Goal: Transaction & Acquisition: Purchase product/service

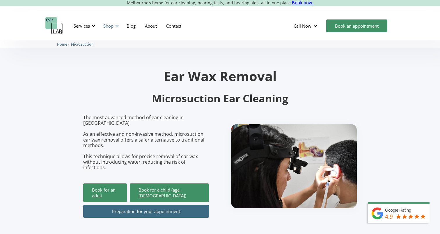
click at [109, 26] on div "Shop" at bounding box center [108, 26] width 10 height 6
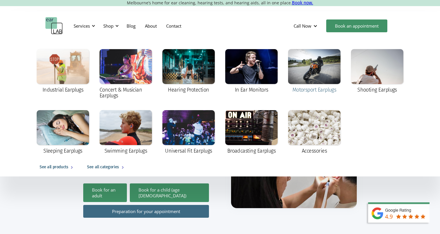
click at [304, 76] on div at bounding box center [314, 66] width 52 height 35
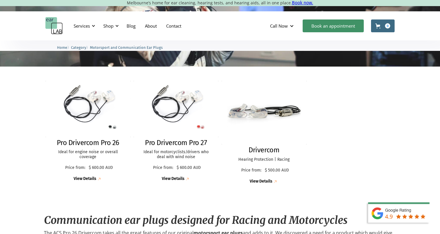
scroll to position [153, 0]
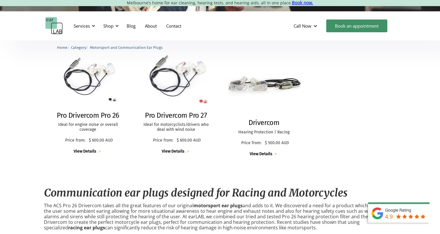
click at [178, 88] on img at bounding box center [176, 82] width 94 height 62
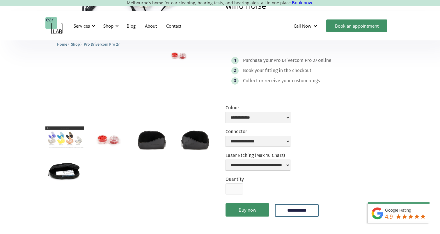
scroll to position [102, 0]
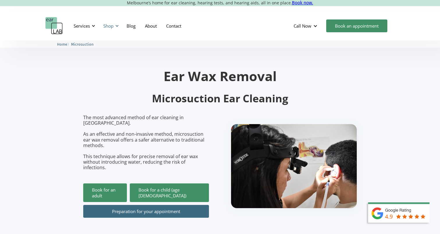
click at [112, 29] on div "Shop" at bounding box center [108, 26] width 10 height 6
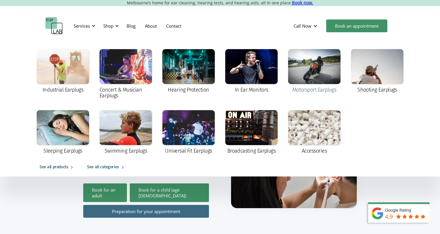
click at [324, 68] on div at bounding box center [314, 66] width 52 height 35
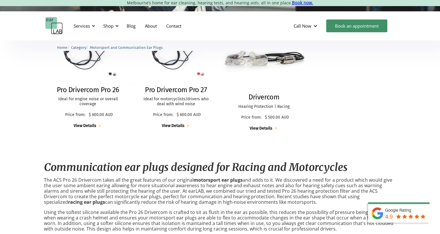
scroll to position [49, 0]
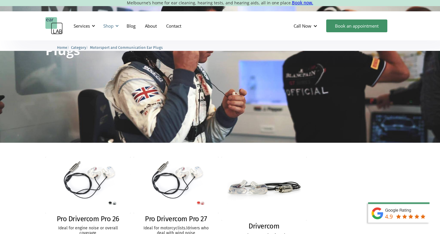
click at [111, 26] on div "Shop" at bounding box center [108, 26] width 10 height 6
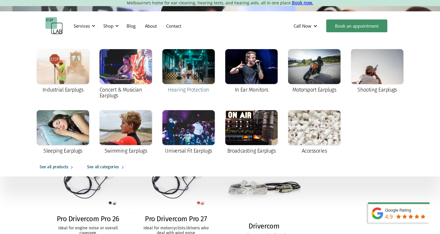
click at [193, 64] on div at bounding box center [188, 66] width 52 height 35
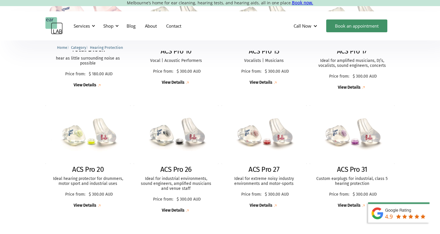
scroll to position [223, 0]
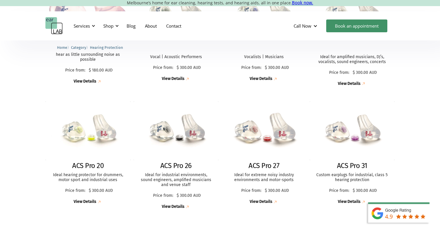
click at [264, 155] on img at bounding box center [264, 131] width 94 height 64
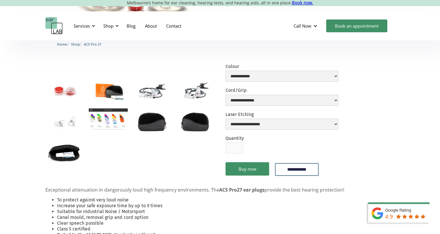
scroll to position [129, 0]
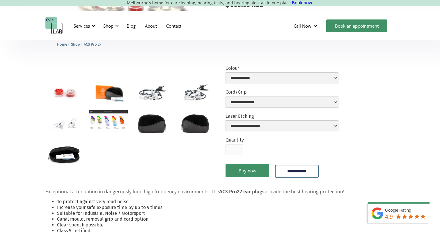
click at [246, 83] on div "**********" at bounding box center [281, 75] width 113 height 21
select select "**********"
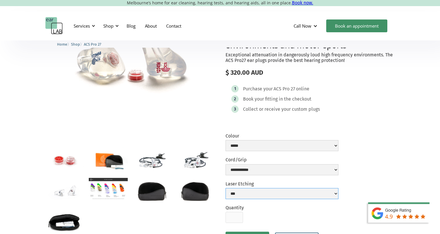
scroll to position [55, 0]
